Goal: Information Seeking & Learning: Learn about a topic

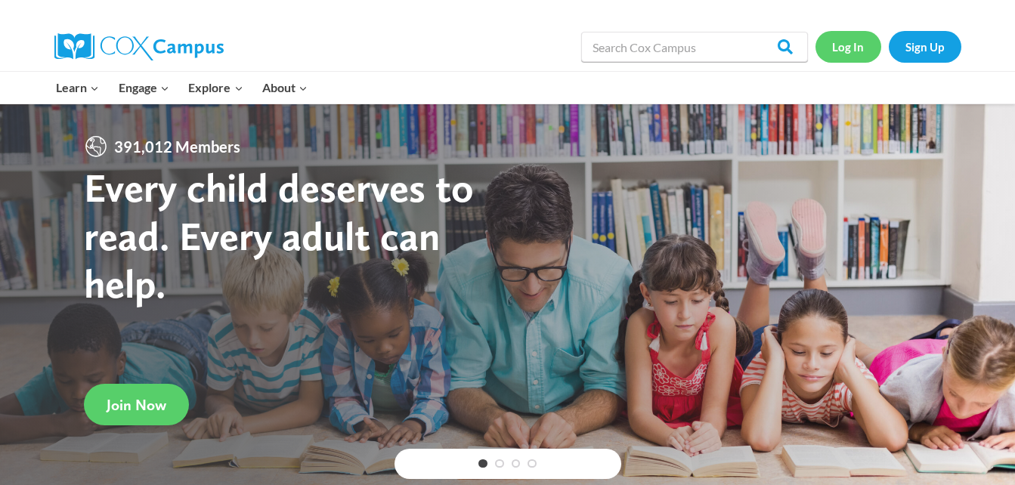
click at [847, 52] on link "Log In" at bounding box center [848, 46] width 66 height 31
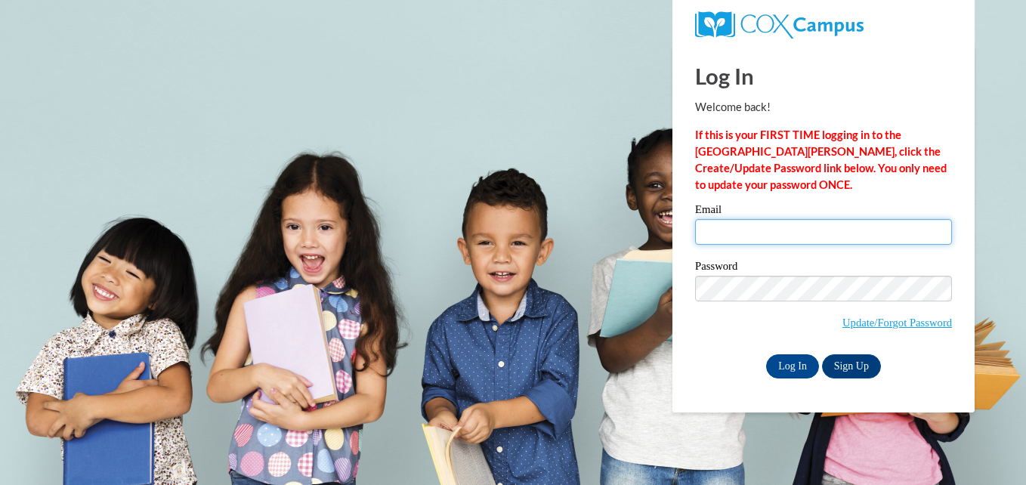
click at [771, 229] on input "Email" at bounding box center [823, 232] width 257 height 26
type input "babygirl410a@gmail.com"
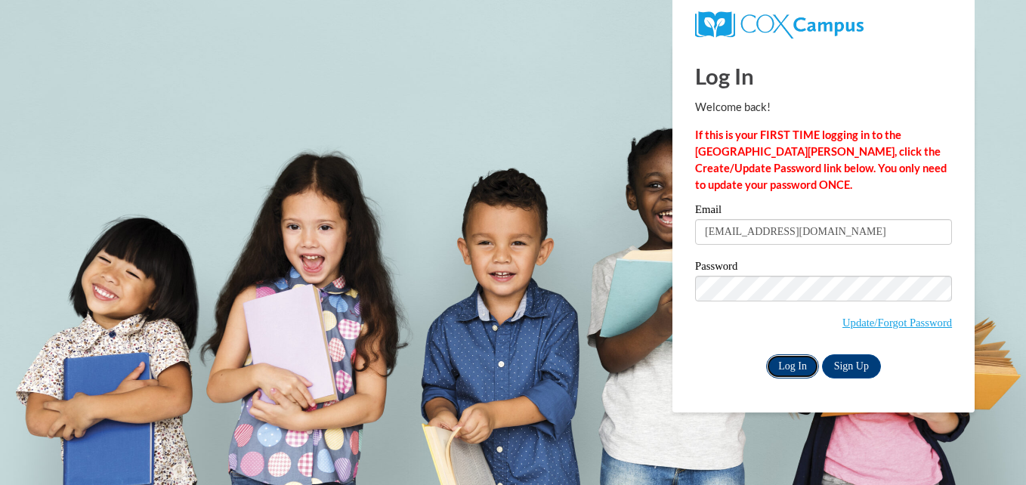
click at [789, 369] on input "Log In" at bounding box center [792, 366] width 53 height 24
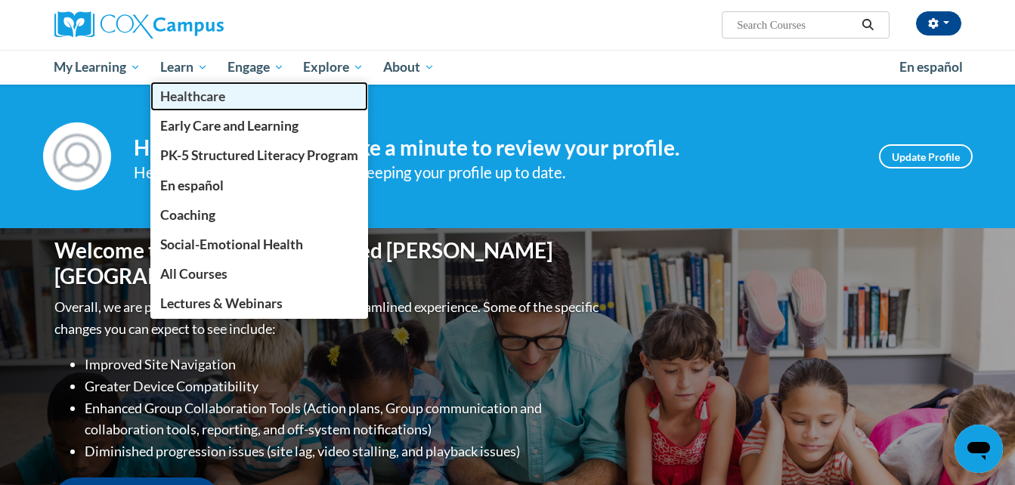
click at [186, 97] on span "Healthcare" at bounding box center [192, 96] width 65 height 16
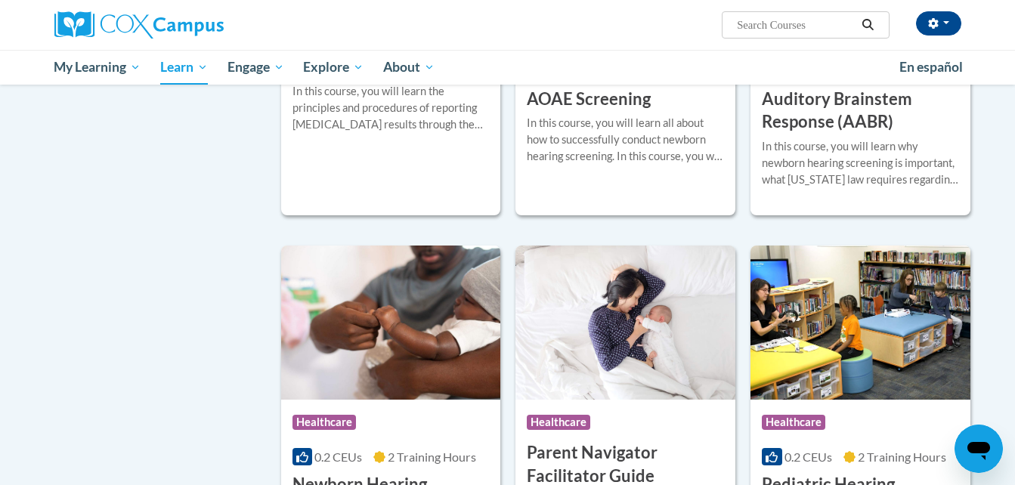
scroll to position [453, 0]
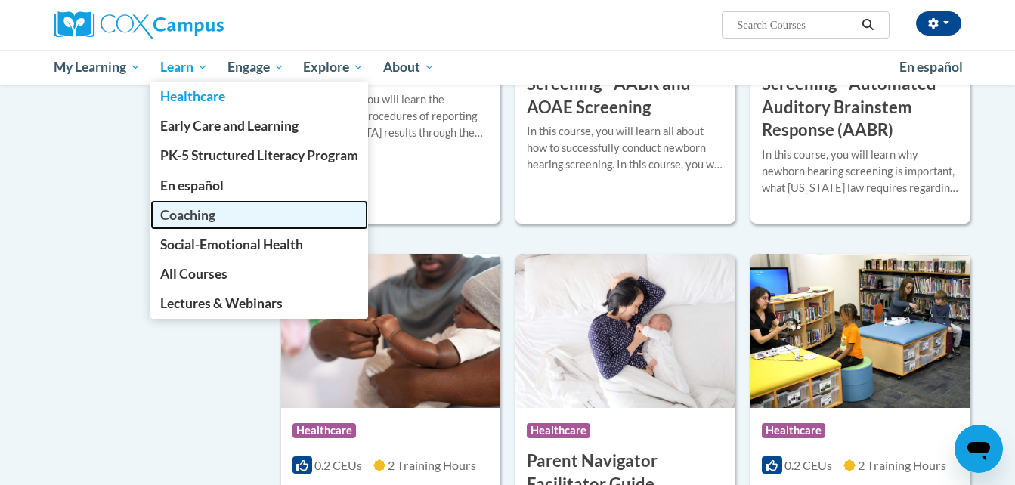
click at [188, 213] on span "Coaching" at bounding box center [187, 215] width 55 height 16
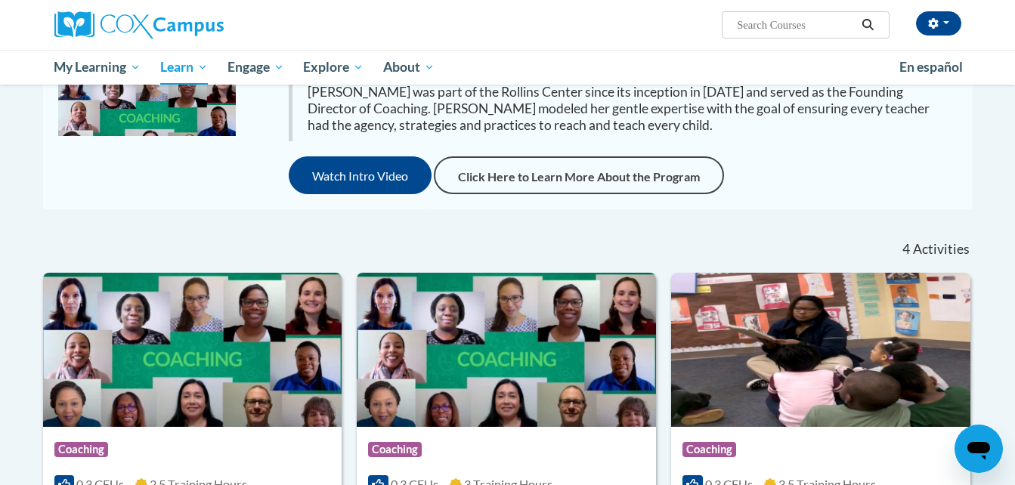
scroll to position [151, 0]
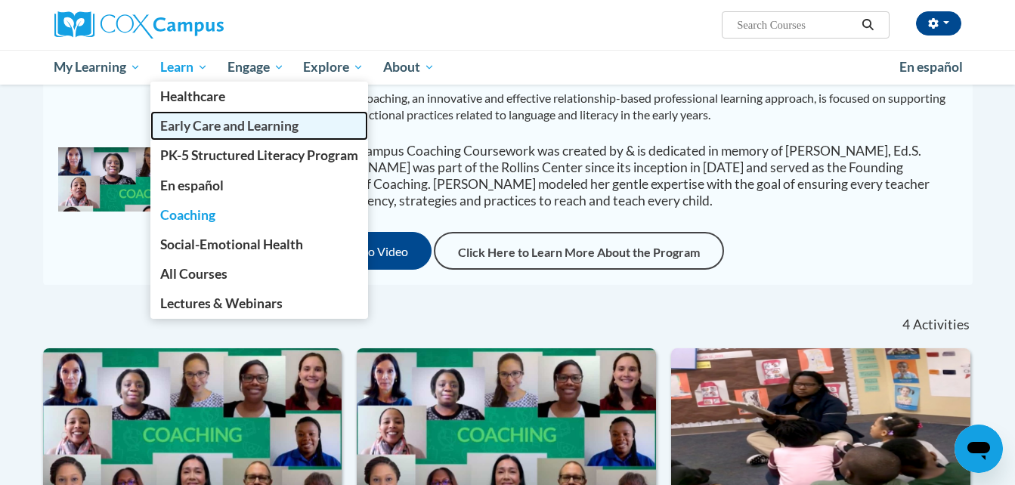
click at [235, 129] on span "Early Care and Learning" at bounding box center [229, 126] width 138 height 16
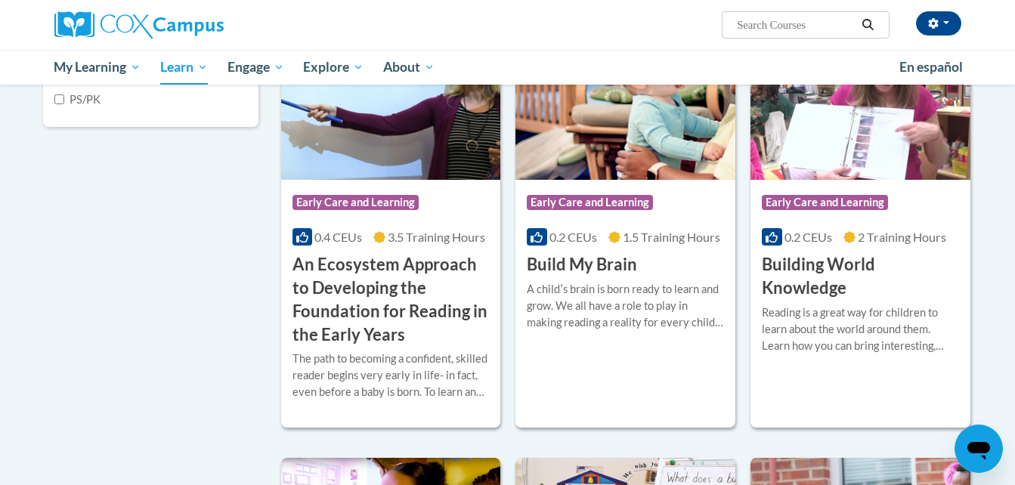
scroll to position [378, 0]
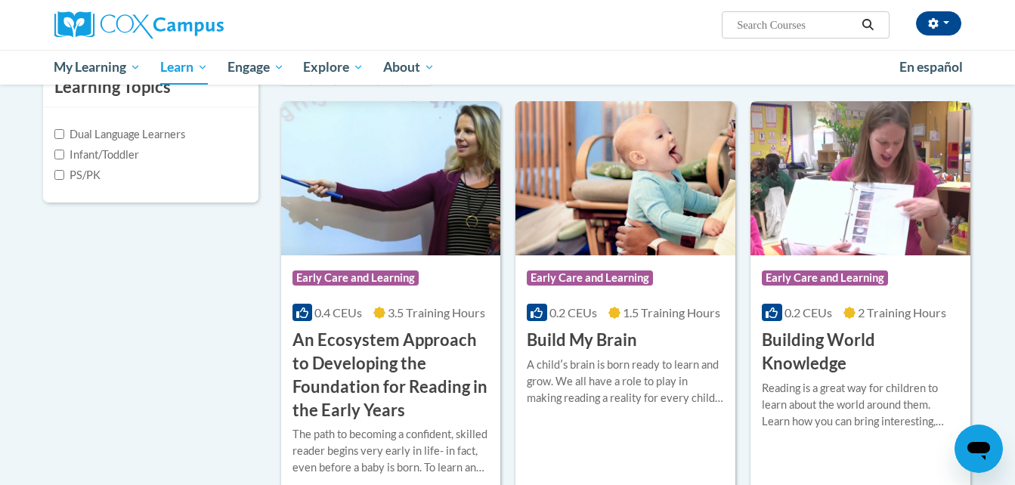
click at [840, 221] on img at bounding box center [860, 178] width 220 height 154
click at [444, 179] on img at bounding box center [391, 178] width 220 height 154
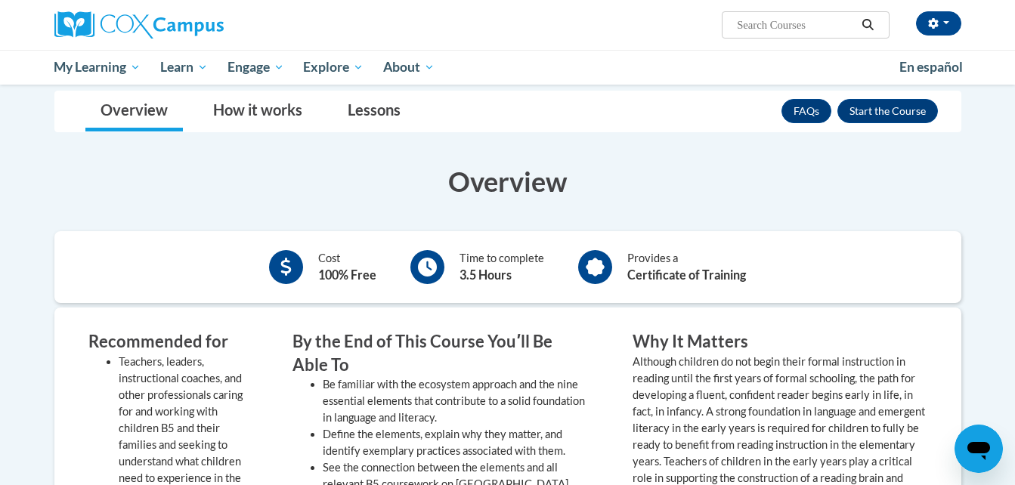
scroll to position [378, 0]
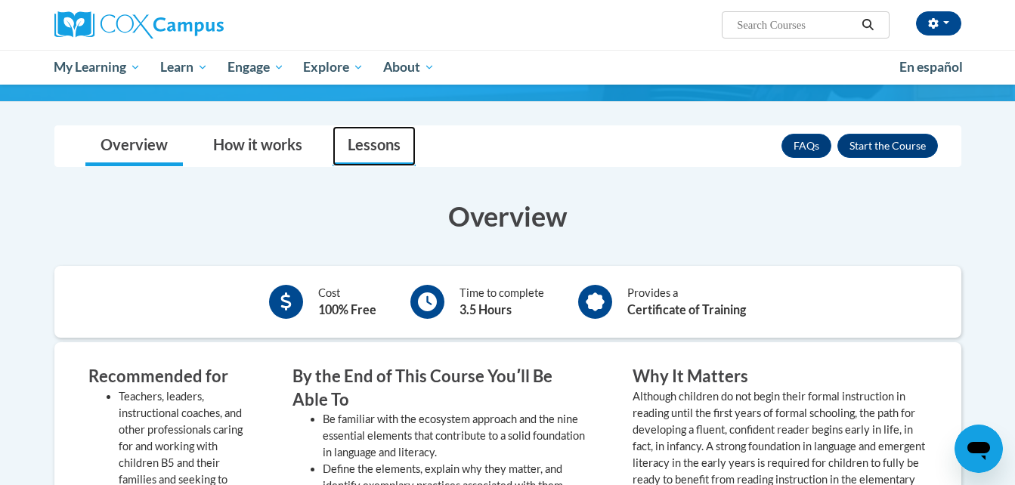
click at [381, 147] on link "Lessons" at bounding box center [373, 146] width 83 height 40
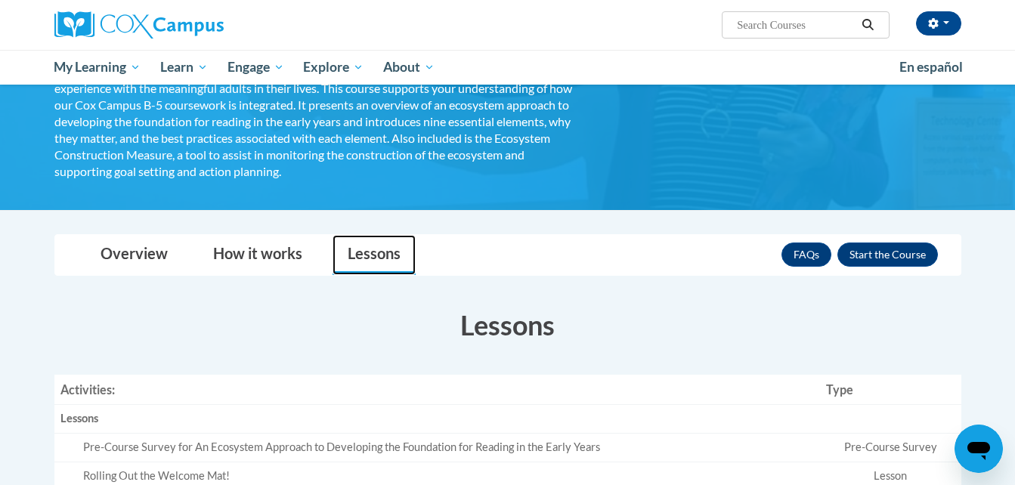
scroll to position [302, 0]
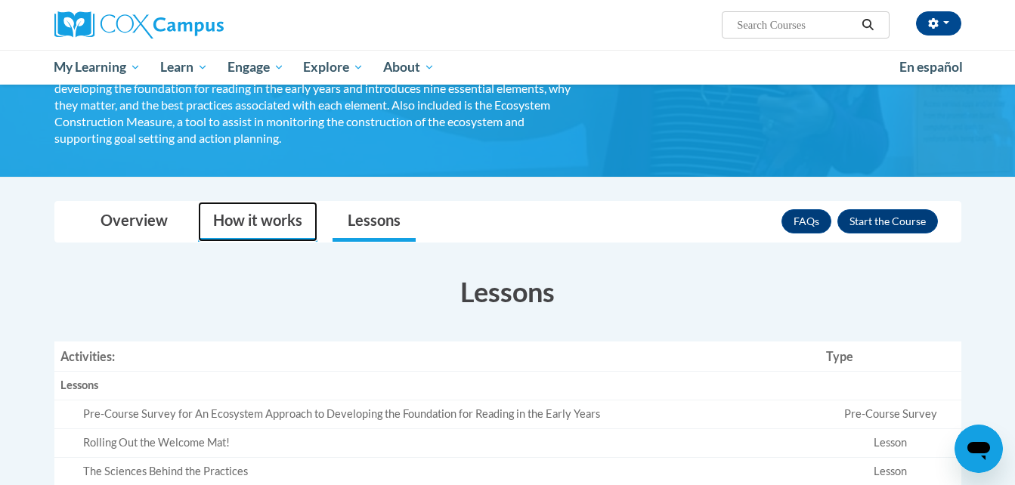
click at [264, 221] on link "How it works" at bounding box center [257, 222] width 119 height 40
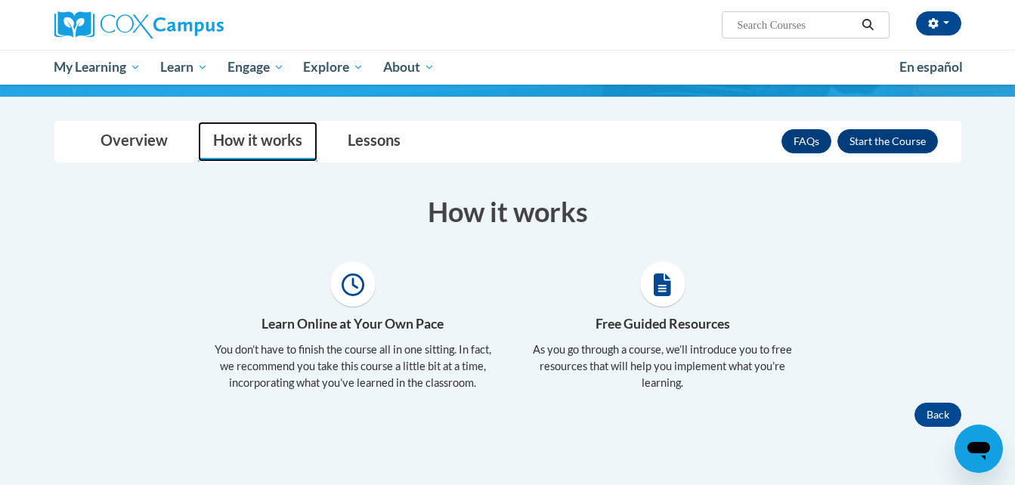
scroll to position [378, 0]
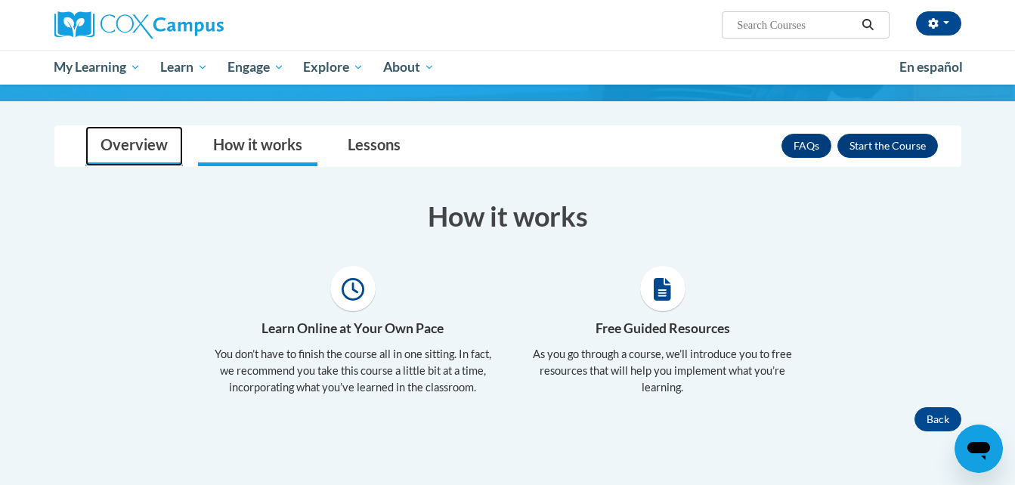
click at [144, 146] on link "Overview" at bounding box center [133, 146] width 97 height 40
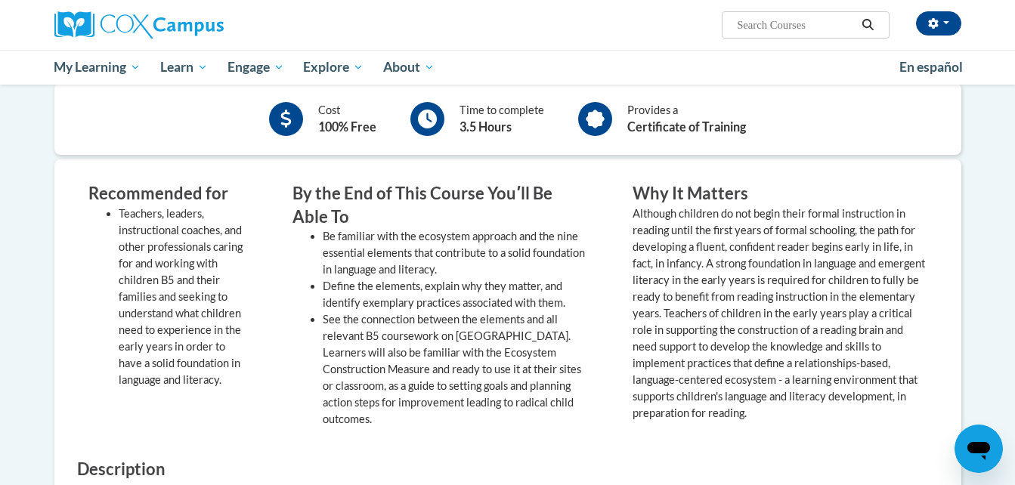
scroll to position [529, 0]
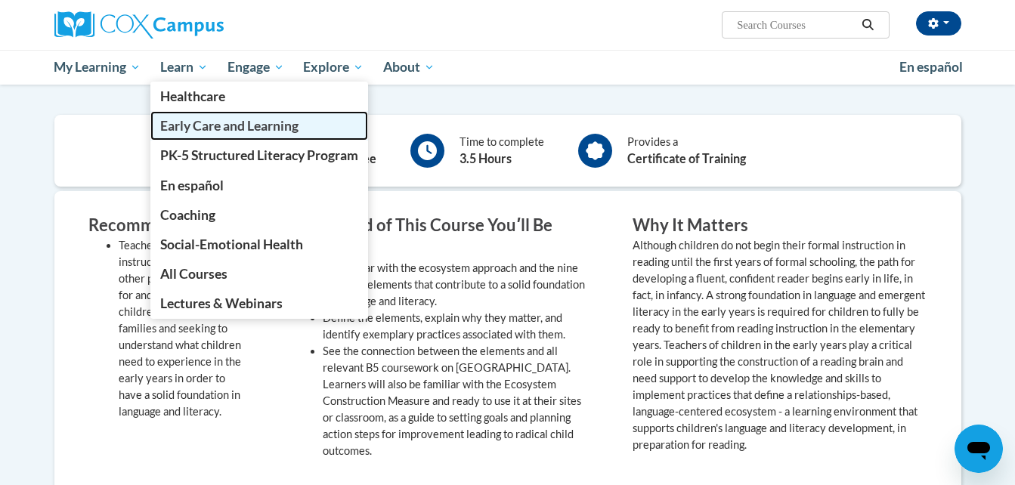
click at [217, 127] on span "Early Care and Learning" at bounding box center [229, 126] width 138 height 16
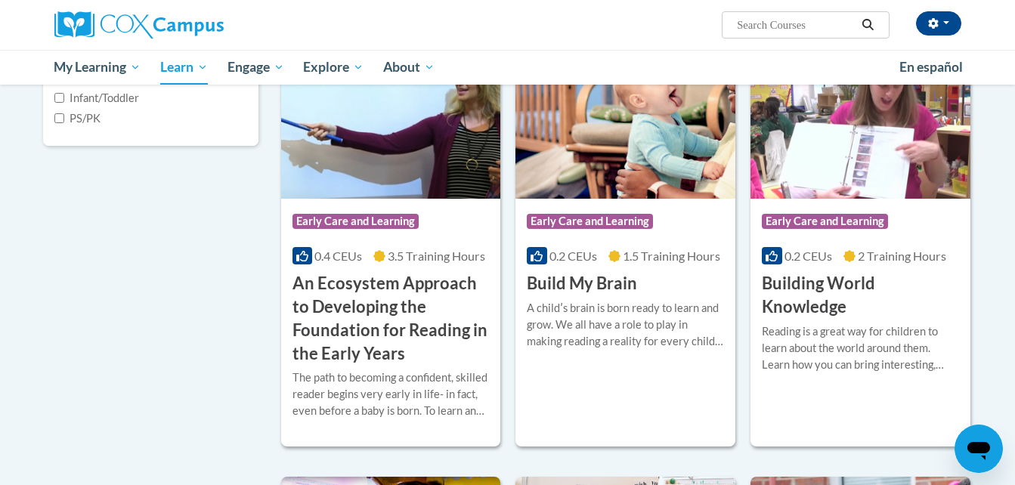
scroll to position [453, 0]
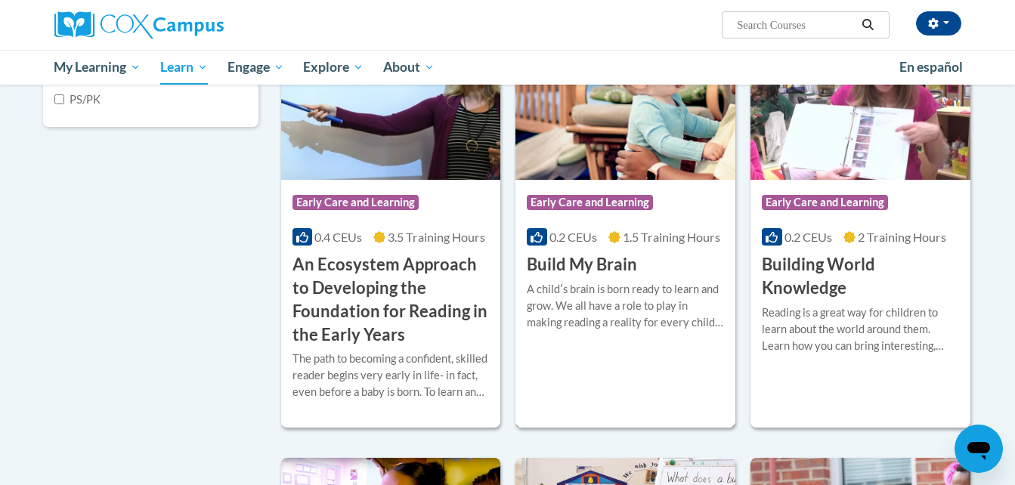
click at [628, 132] on img at bounding box center [625, 103] width 220 height 154
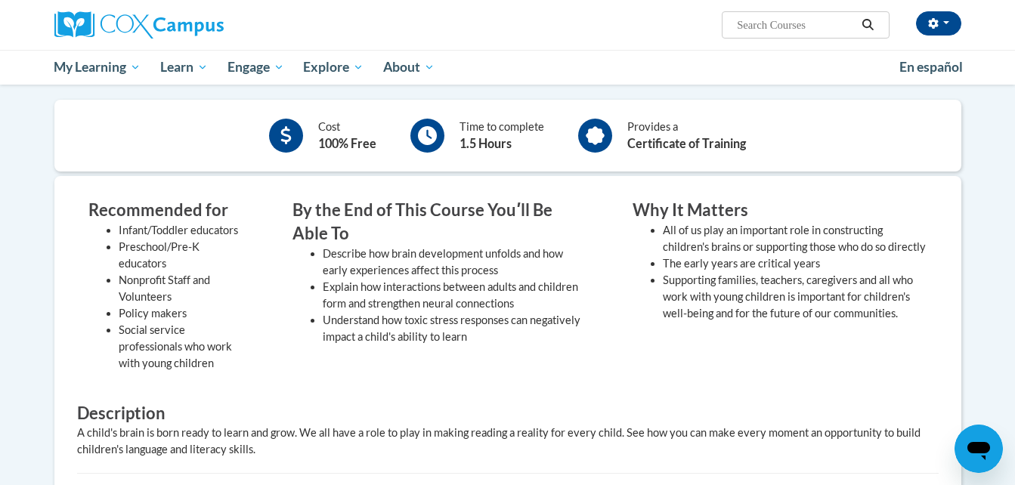
scroll to position [378, 0]
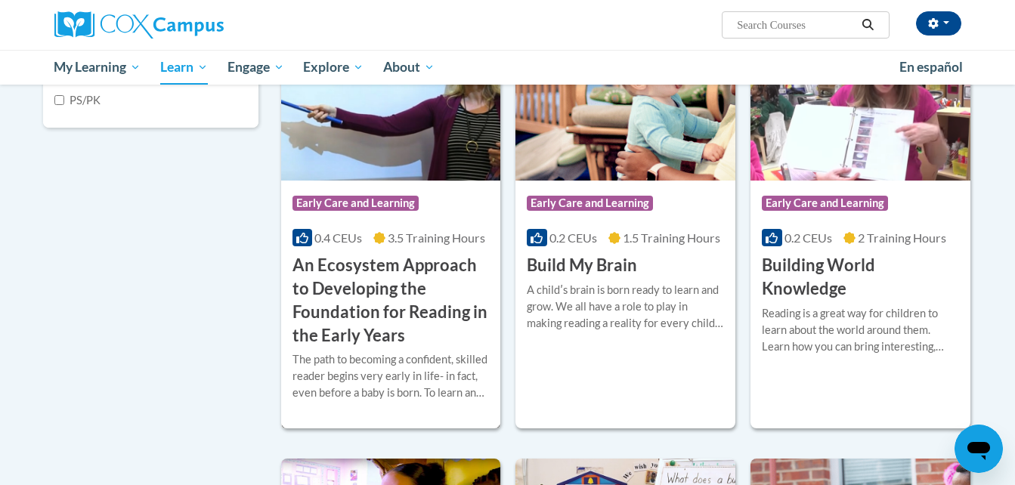
click at [397, 166] on img at bounding box center [391, 103] width 220 height 154
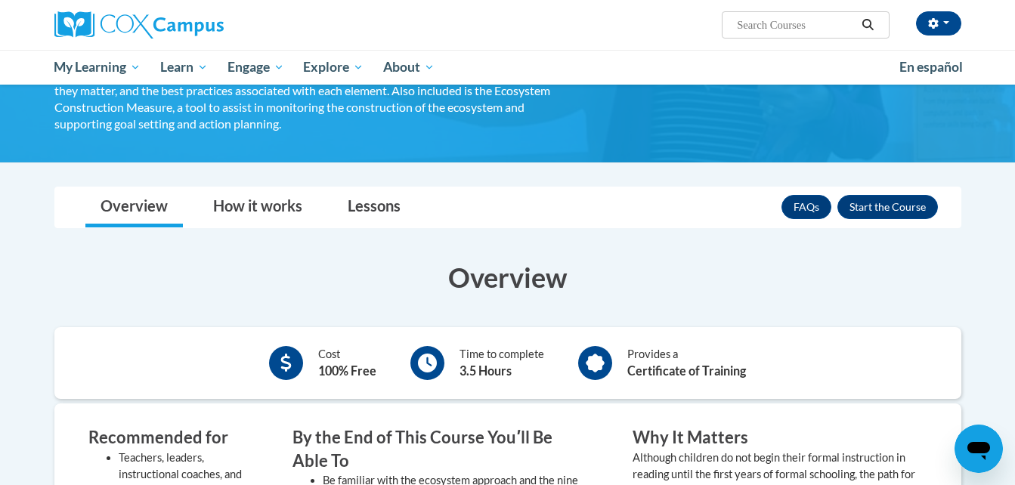
scroll to position [302, 0]
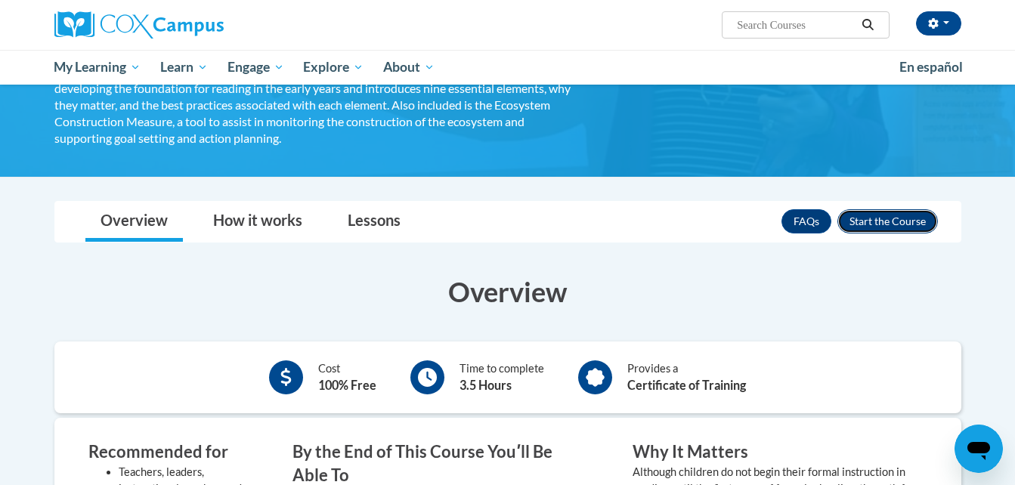
click at [847, 218] on button "Enroll" at bounding box center [887, 221] width 100 height 24
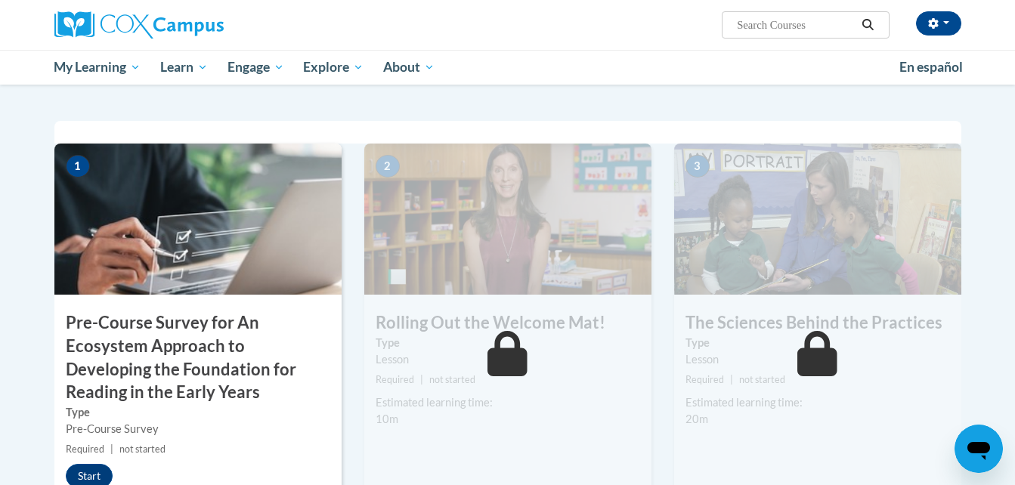
scroll to position [283, 0]
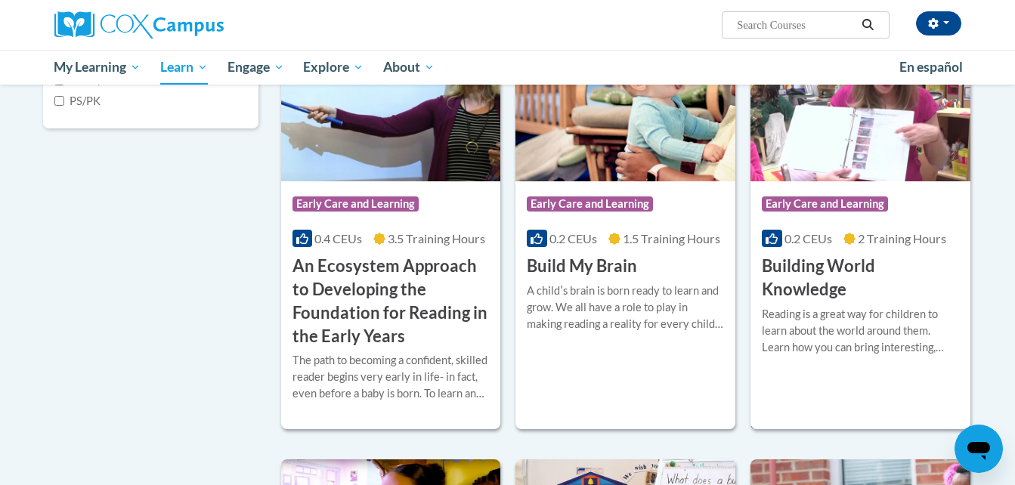
click at [797, 257] on h3 "Building World Knowledge" at bounding box center [859, 278] width 197 height 47
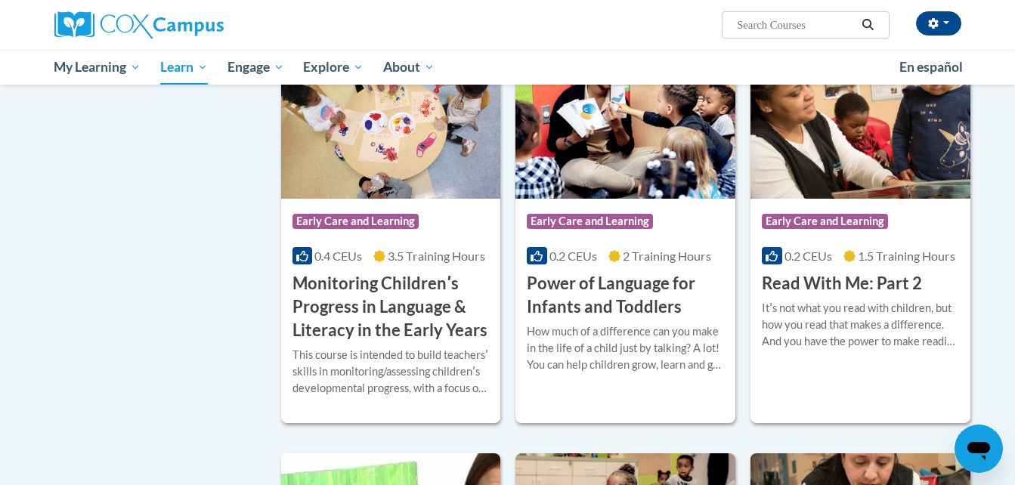
scroll to position [1282, 0]
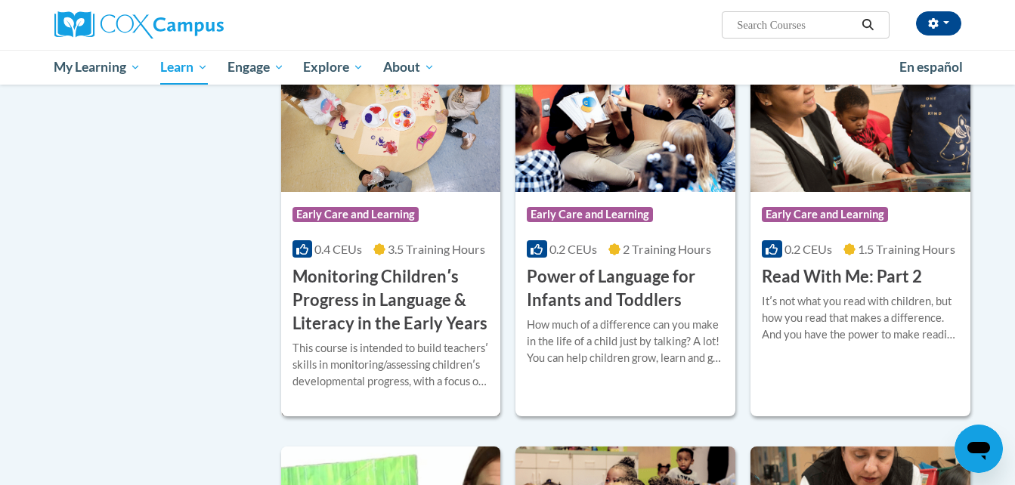
click at [419, 321] on h3 "Monitoring Childrenʹs Progress in Language & Literacy in the Early Years" at bounding box center [390, 300] width 197 height 70
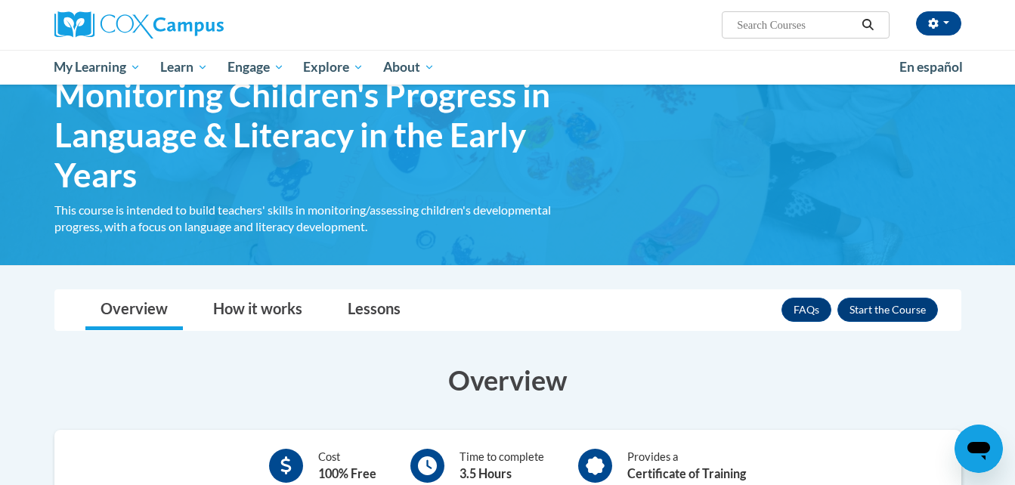
scroll to position [76, 0]
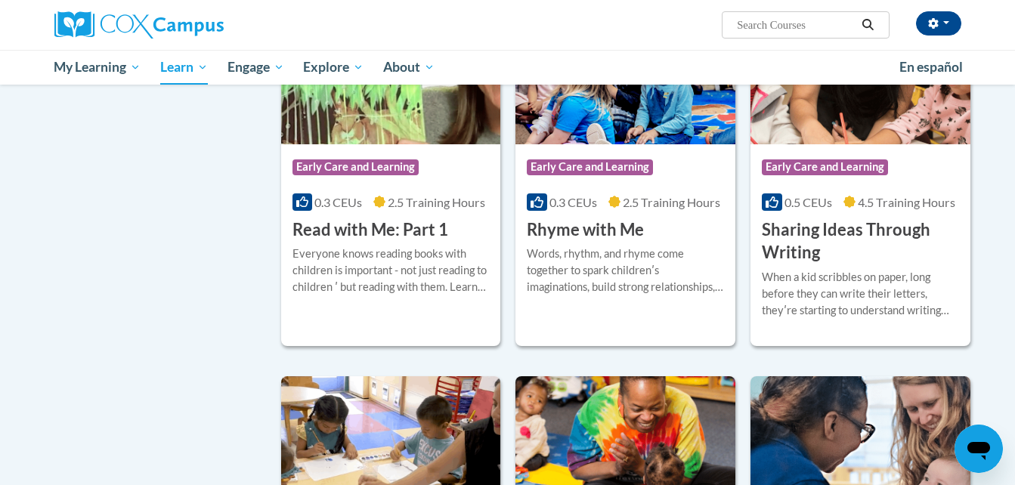
scroll to position [1814, 0]
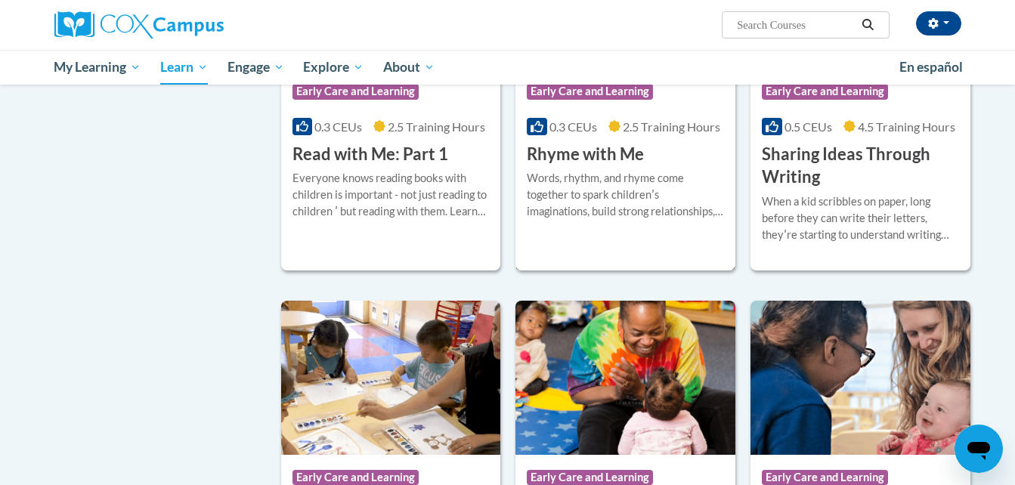
click at [539, 131] on icon at bounding box center [536, 126] width 12 height 11
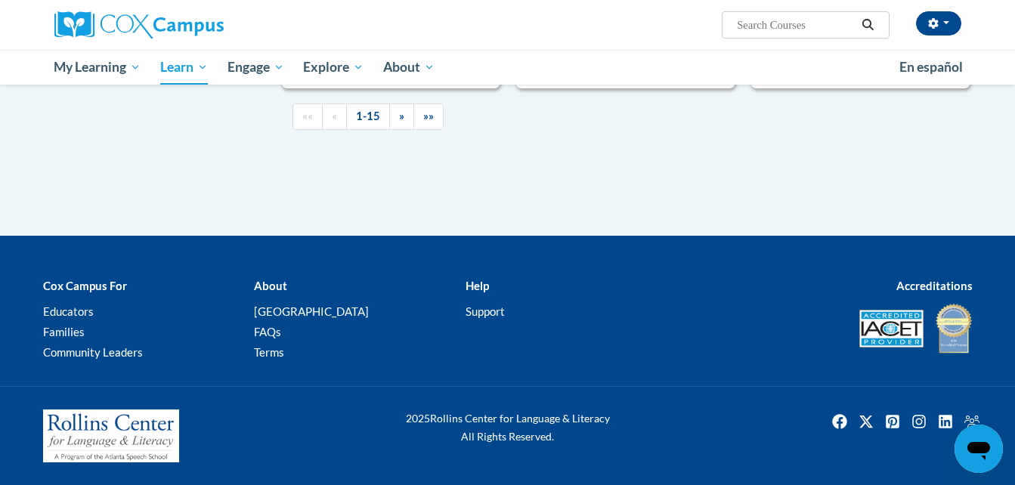
scroll to position [2427, 0]
click at [397, 120] on link "»" at bounding box center [401, 116] width 25 height 26
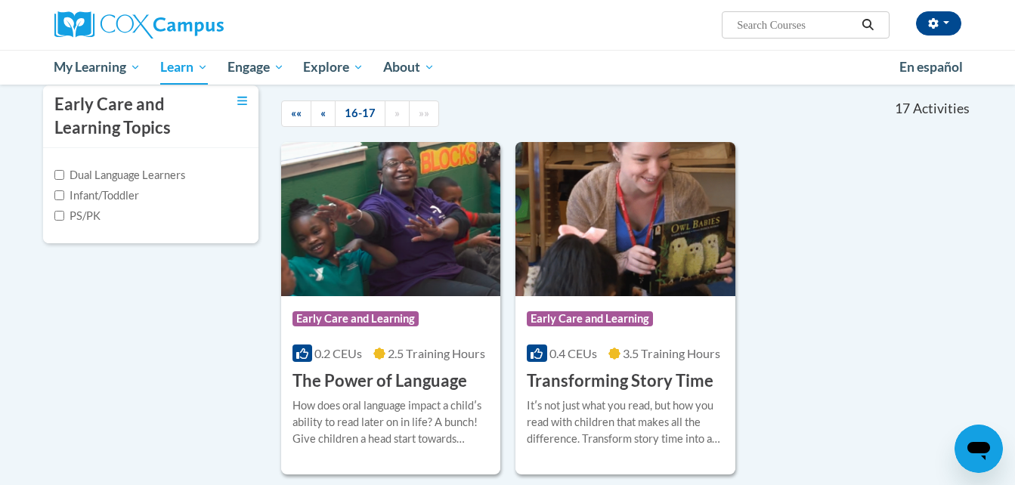
scroll to position [269, 0]
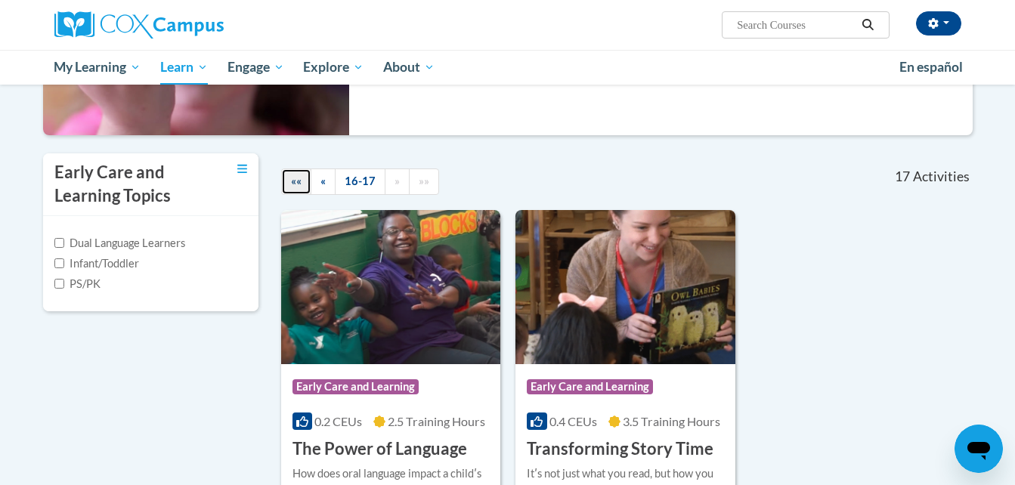
click at [300, 184] on span "««" at bounding box center [296, 181] width 11 height 13
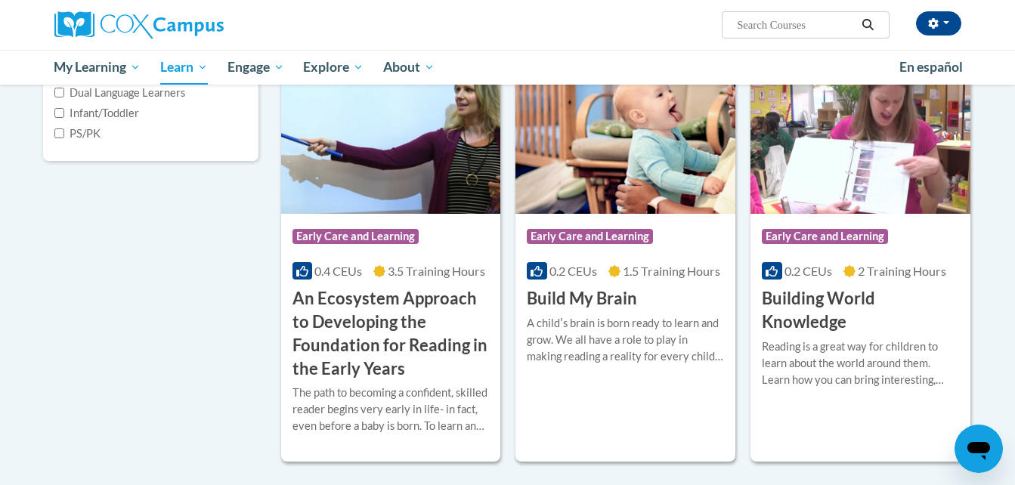
scroll to position [496, 0]
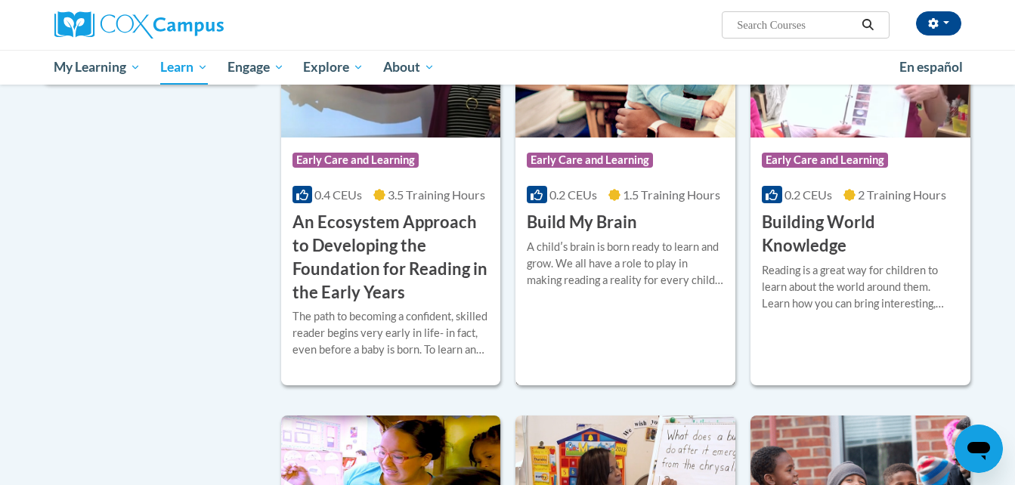
click at [624, 219] on h3 "Build My Brain" at bounding box center [582, 222] width 110 height 23
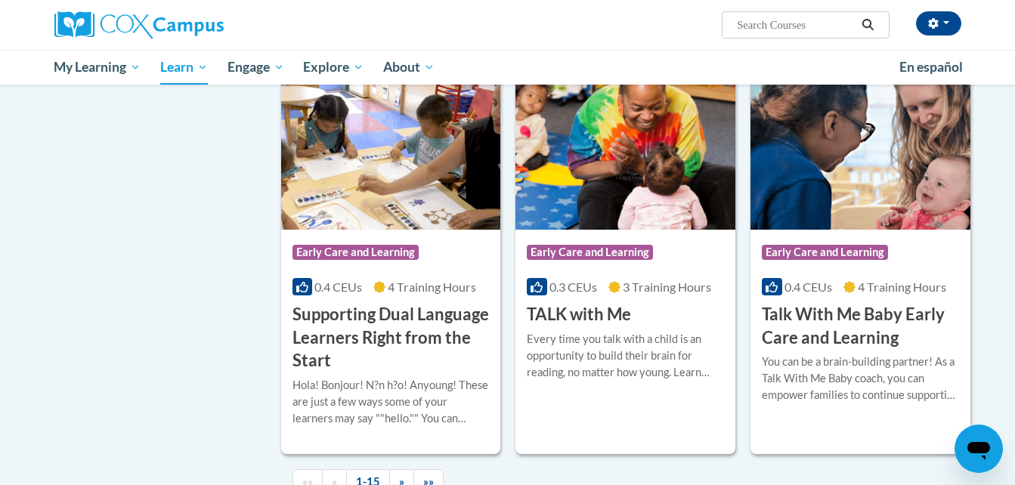
scroll to position [2040, 0]
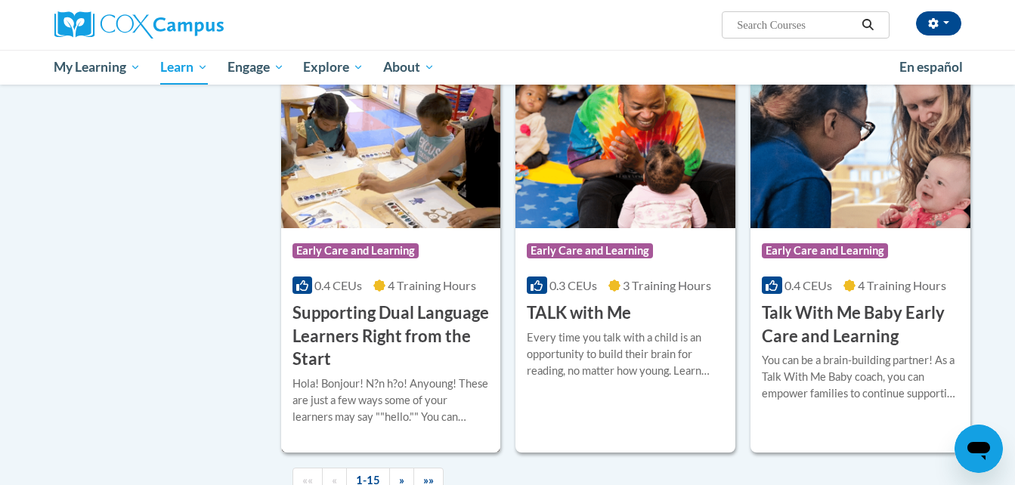
click at [405, 352] on h3 "Supporting Dual Language Learners Right from the Start" at bounding box center [390, 336] width 197 height 70
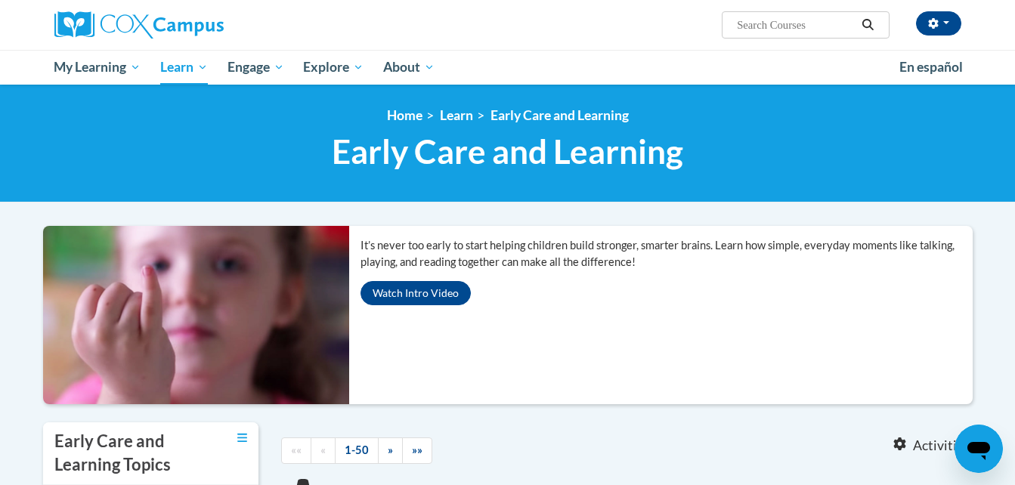
scroll to position [454, 0]
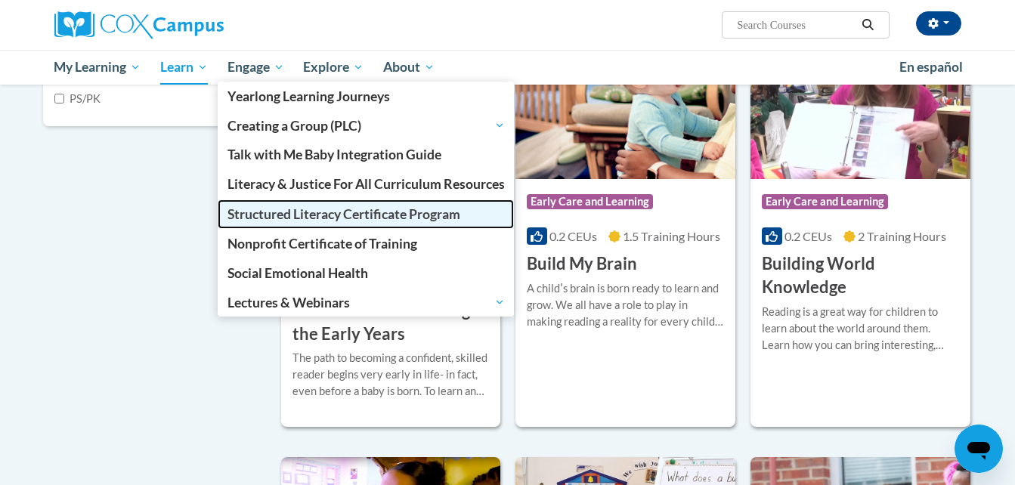
click at [243, 218] on span "Structured Literacy Certificate Program" at bounding box center [343, 214] width 233 height 16
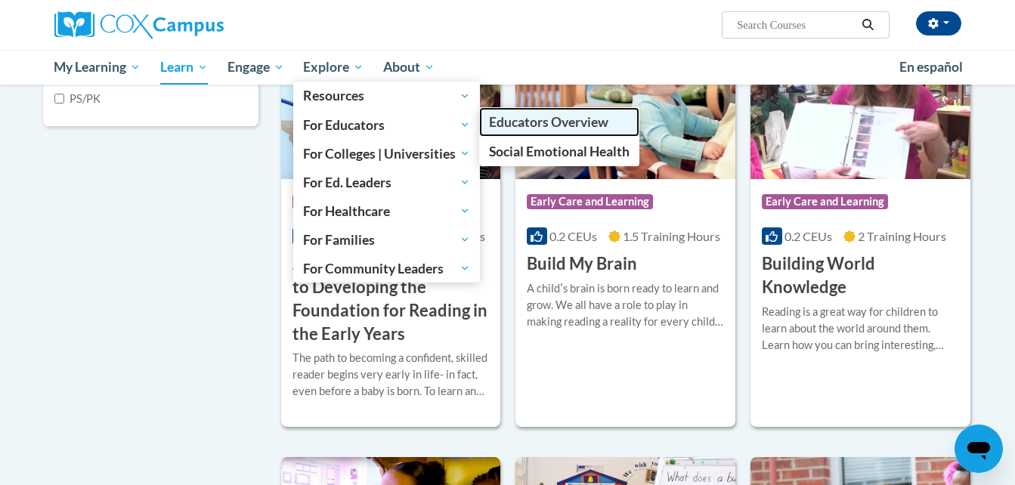
click at [561, 126] on span "Educators Overview" at bounding box center [548, 122] width 119 height 16
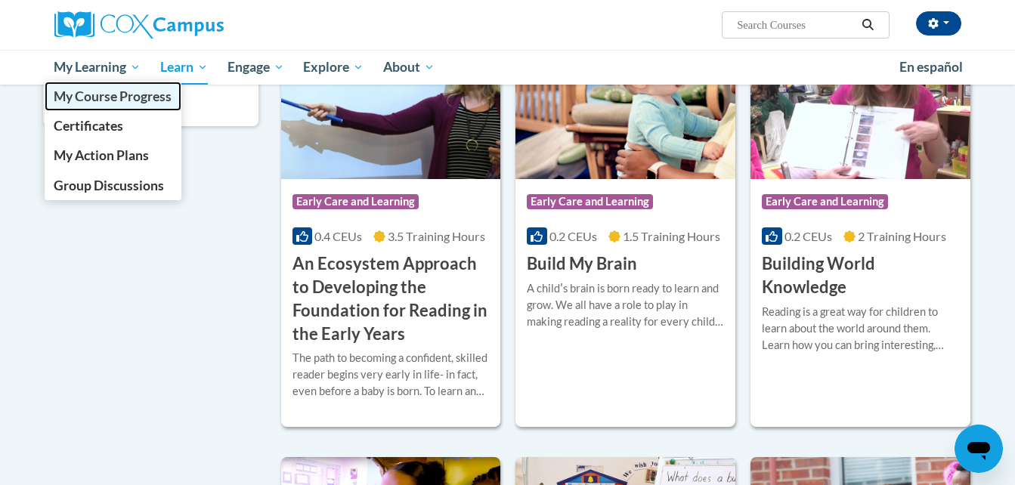
click at [113, 89] on span "My Course Progress" at bounding box center [113, 96] width 118 height 16
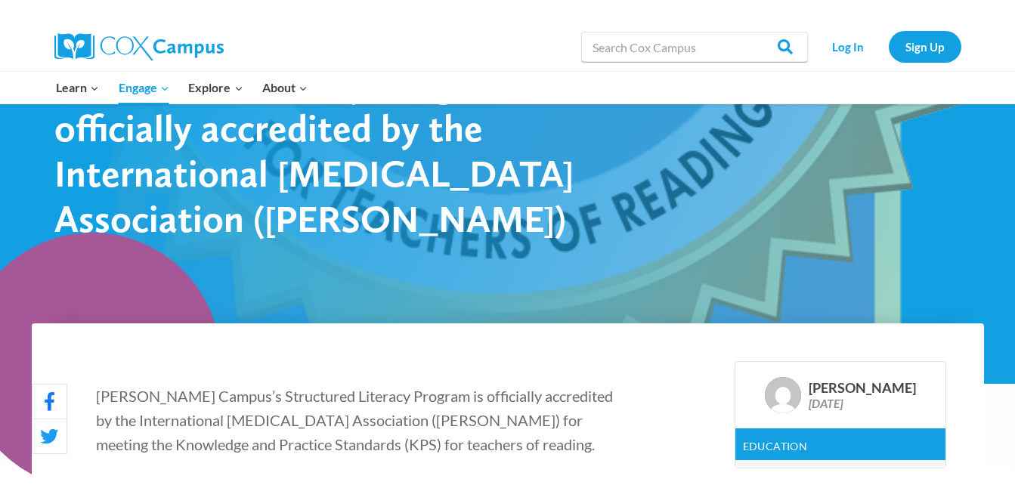
scroll to position [227, 0]
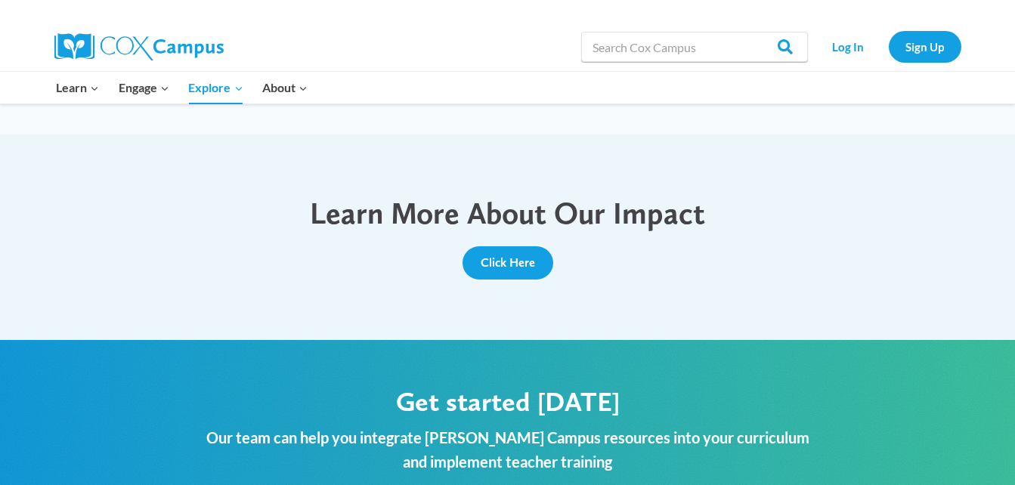
scroll to position [1586, 0]
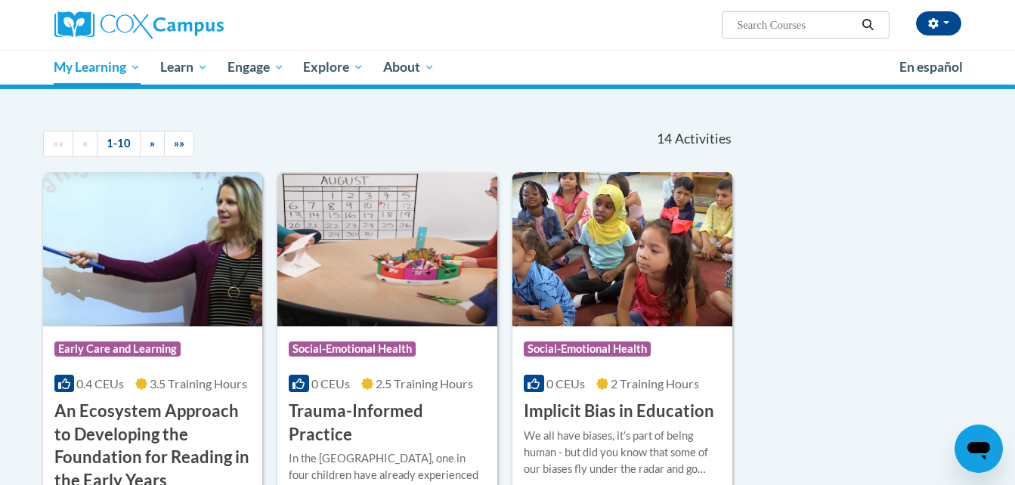
scroll to position [76, 0]
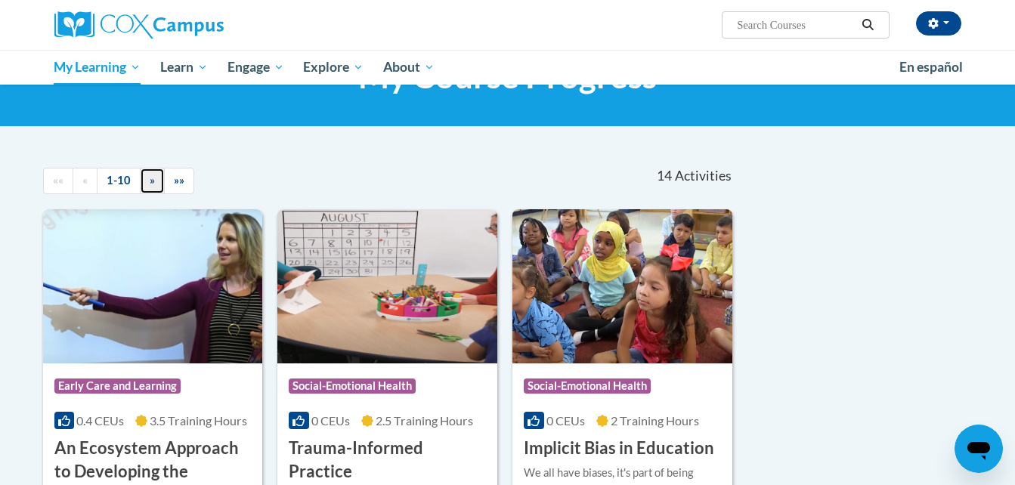
click at [150, 186] on span "»" at bounding box center [152, 180] width 5 height 13
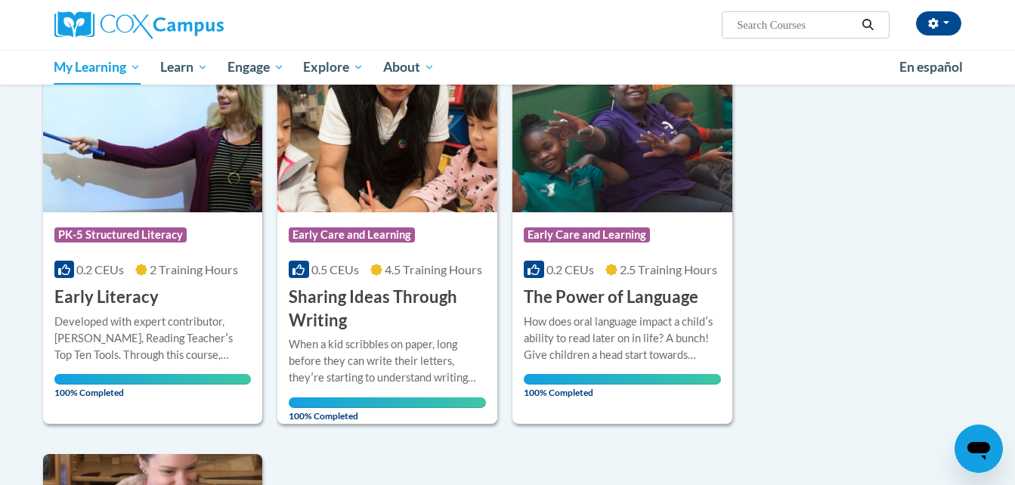
scroll to position [151, 0]
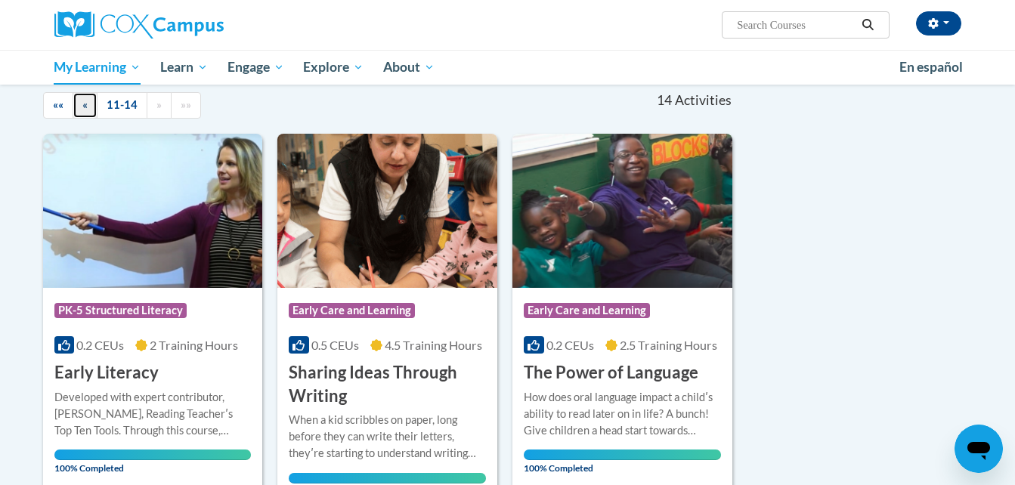
click at [89, 102] on link "«" at bounding box center [85, 105] width 25 height 26
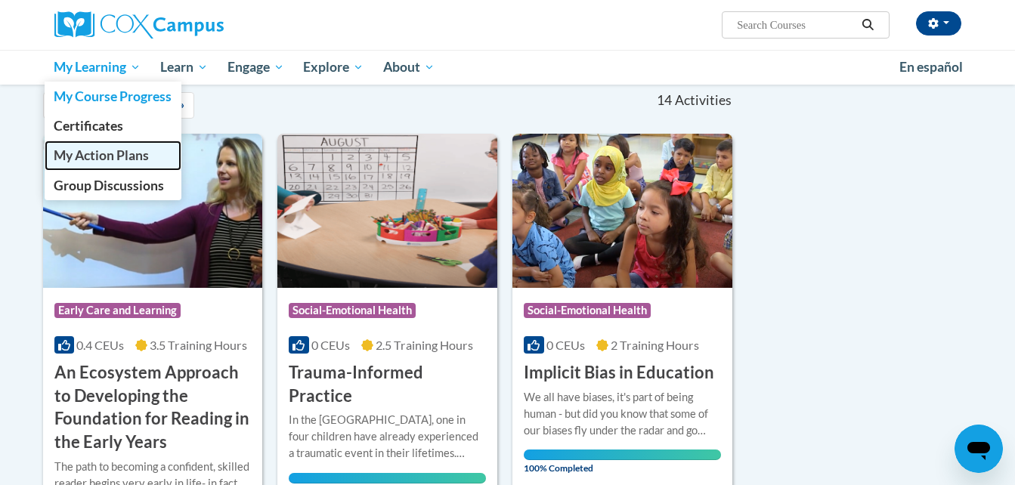
click at [115, 159] on span "My Action Plans" at bounding box center [101, 155] width 95 height 16
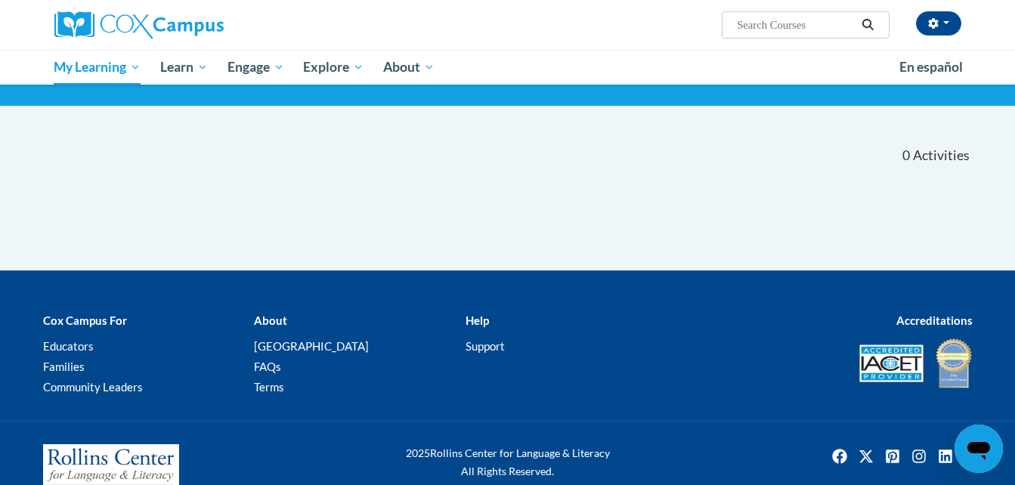
scroll to position [130, 0]
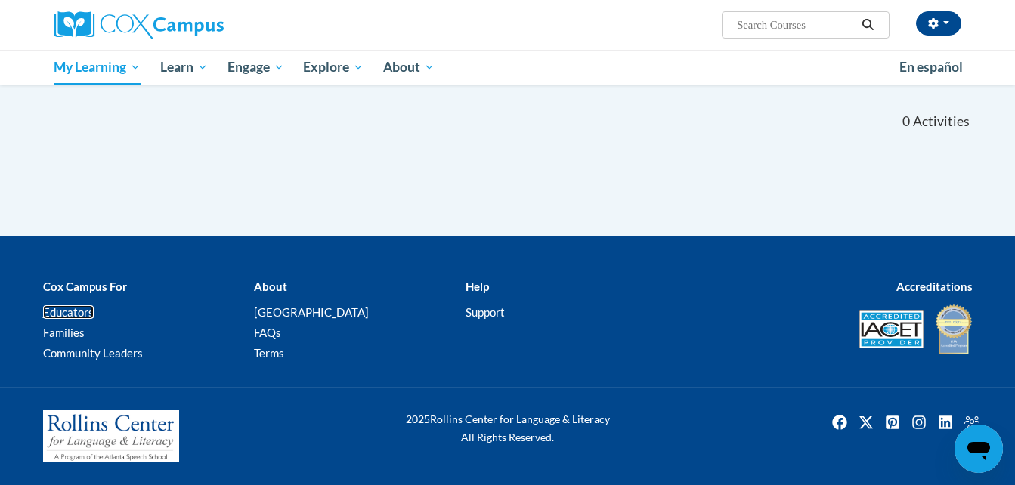
click at [59, 314] on link "Educators" at bounding box center [68, 312] width 51 height 14
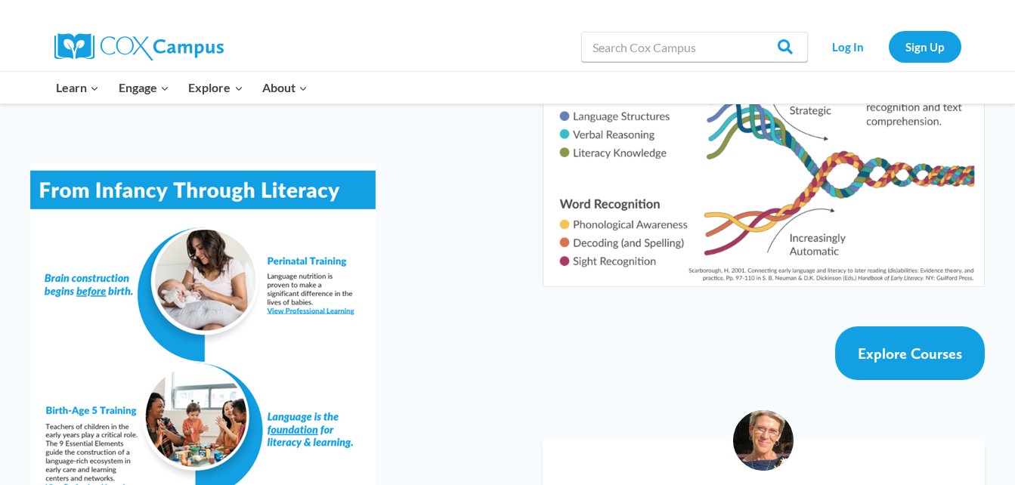
scroll to position [2569, 0]
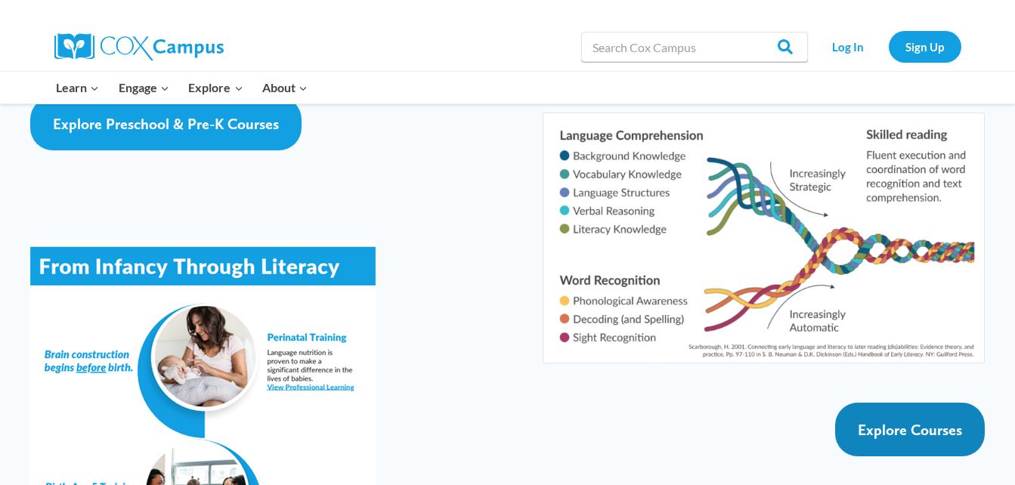
click at [906, 421] on span "Explore Courses" at bounding box center [909, 430] width 104 height 18
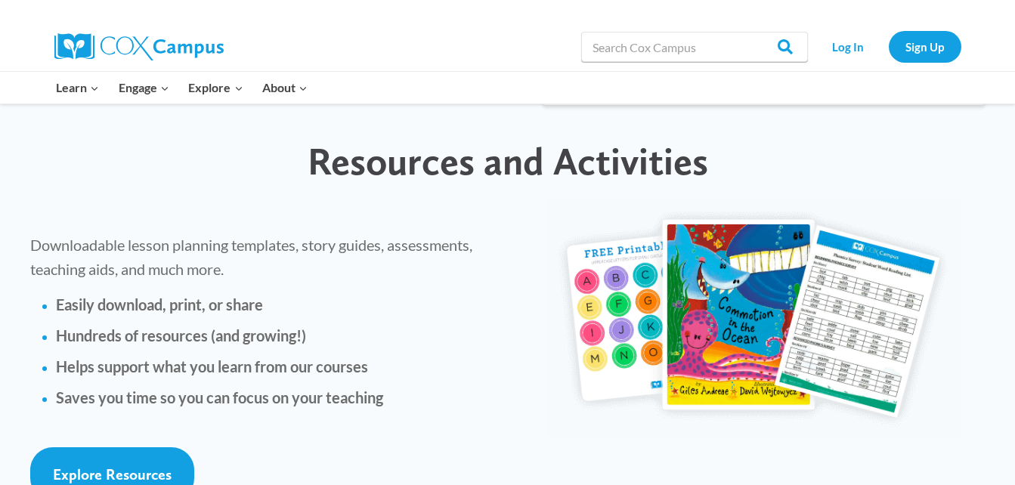
scroll to position [3400, 0]
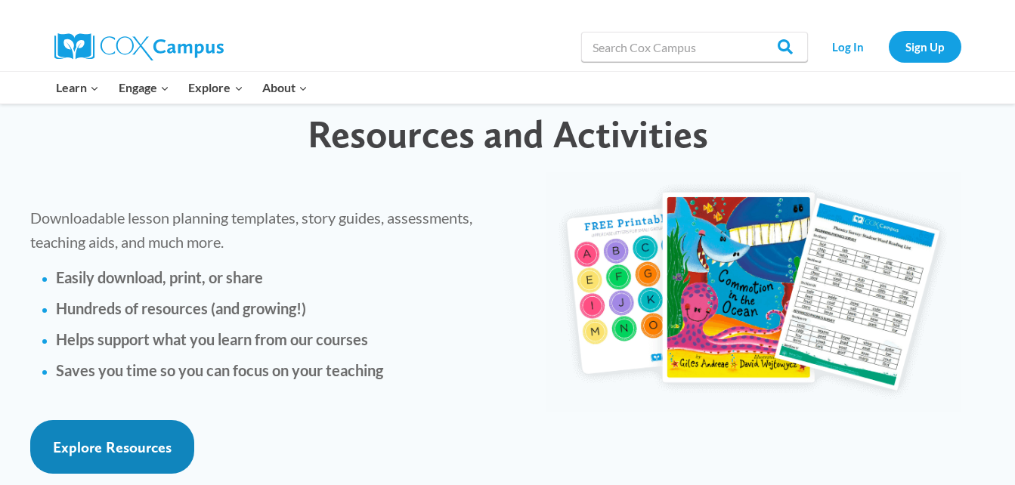
click at [141, 438] on span "Explore Resources" at bounding box center [112, 447] width 119 height 18
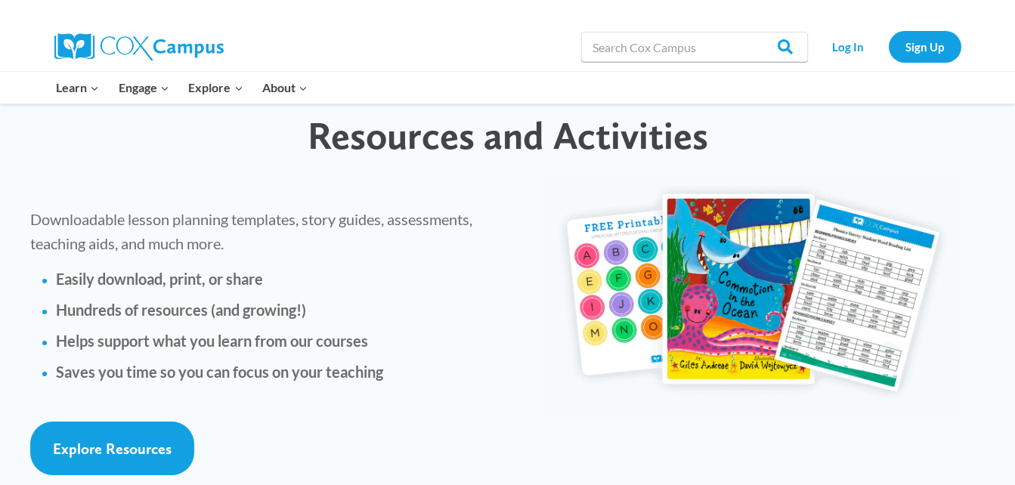
scroll to position [3324, 0]
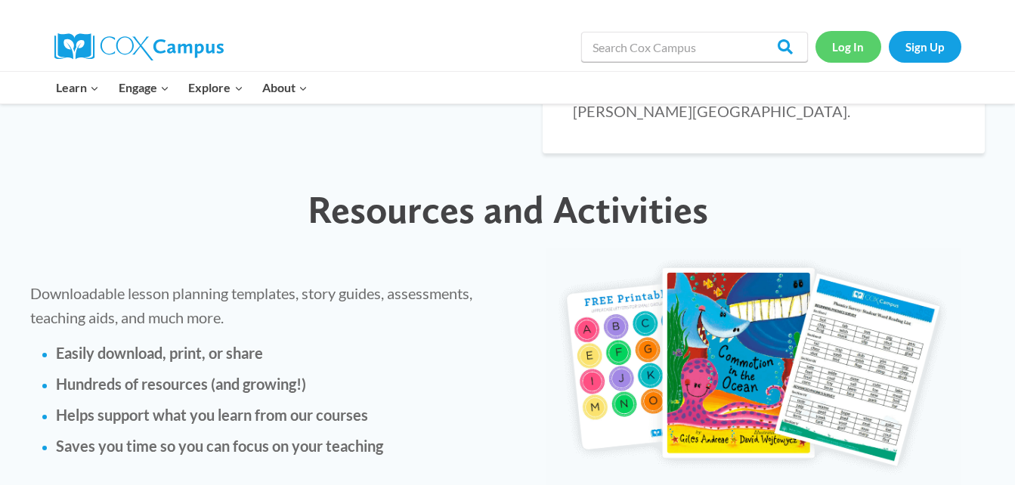
click at [857, 50] on link "Log In" at bounding box center [848, 46] width 66 height 31
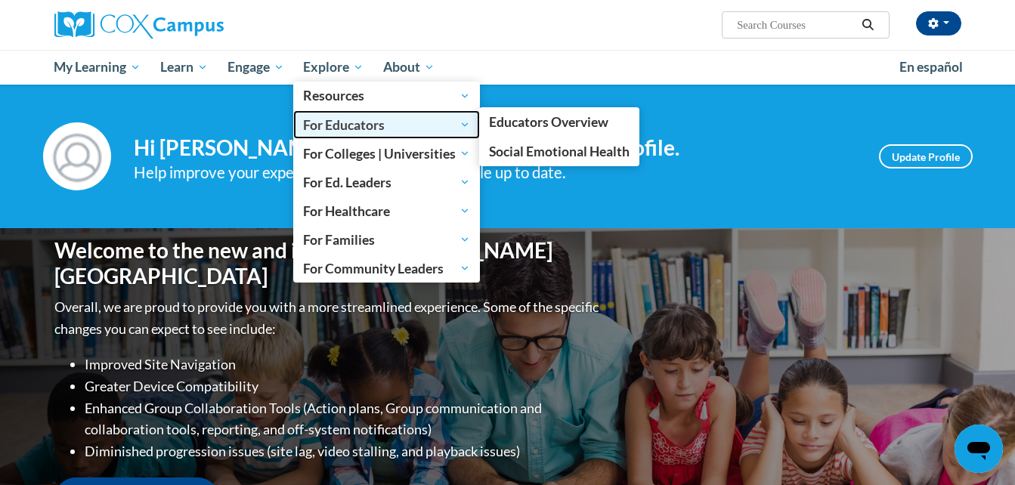
click at [337, 125] on span "For Educators" at bounding box center [386, 125] width 167 height 18
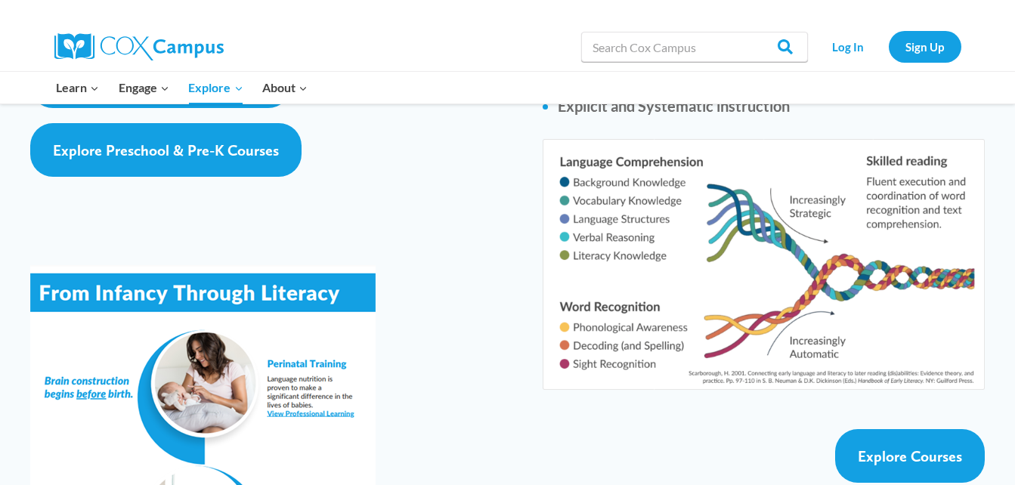
scroll to position [2569, 0]
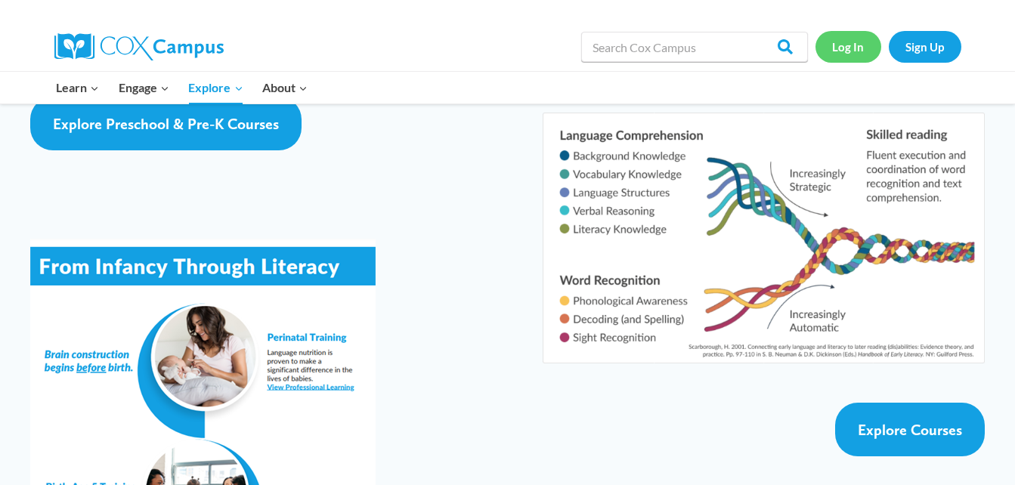
click at [847, 51] on link "Log In" at bounding box center [848, 46] width 66 height 31
click at [852, 51] on link "Log In" at bounding box center [848, 46] width 66 height 31
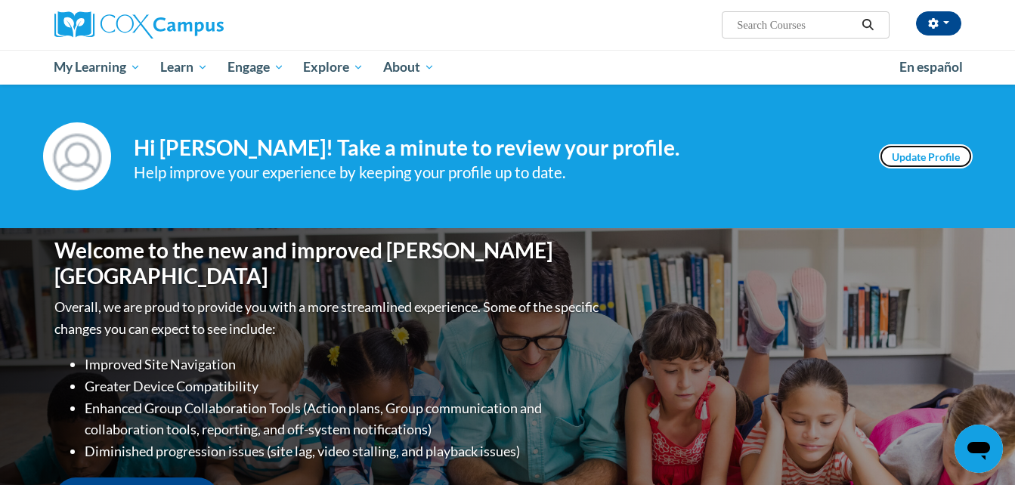
click at [916, 157] on link "Update Profile" at bounding box center [926, 156] width 94 height 24
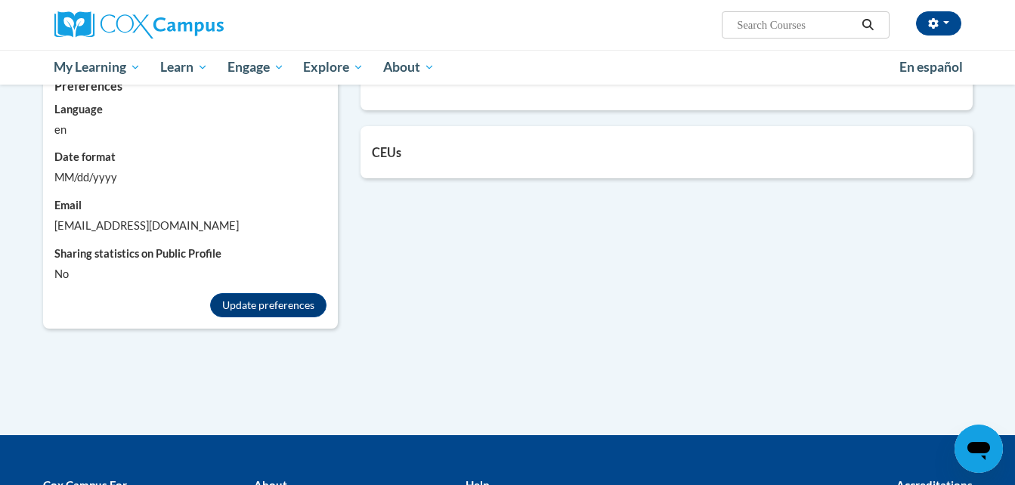
scroll to position [1284, 0]
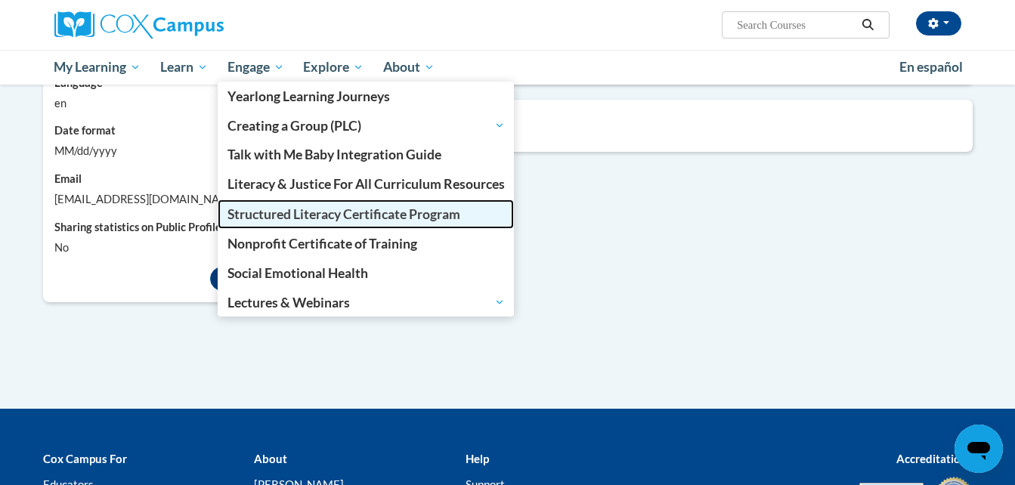
click at [281, 218] on span "Structured Literacy Certificate Program" at bounding box center [343, 214] width 233 height 16
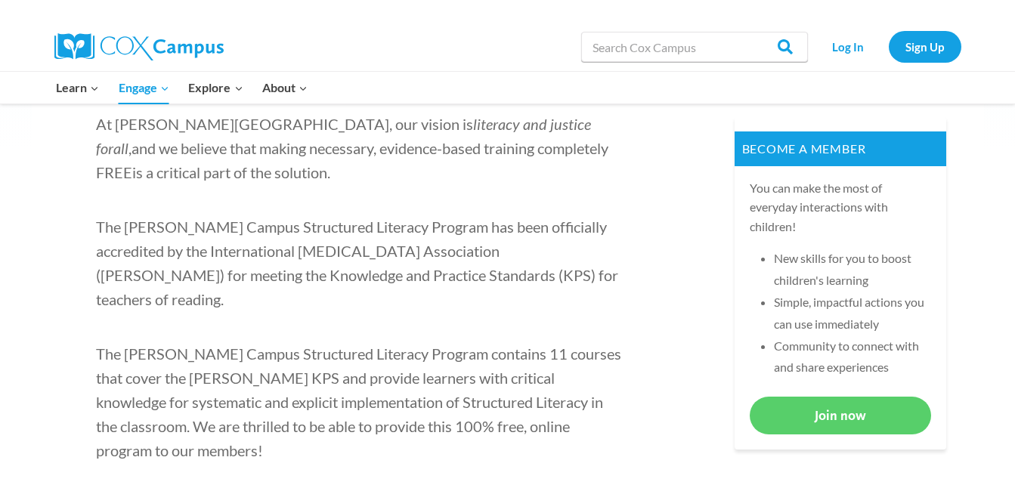
scroll to position [604, 0]
